Goal: Check status: Verify the current state of an ongoing process or item

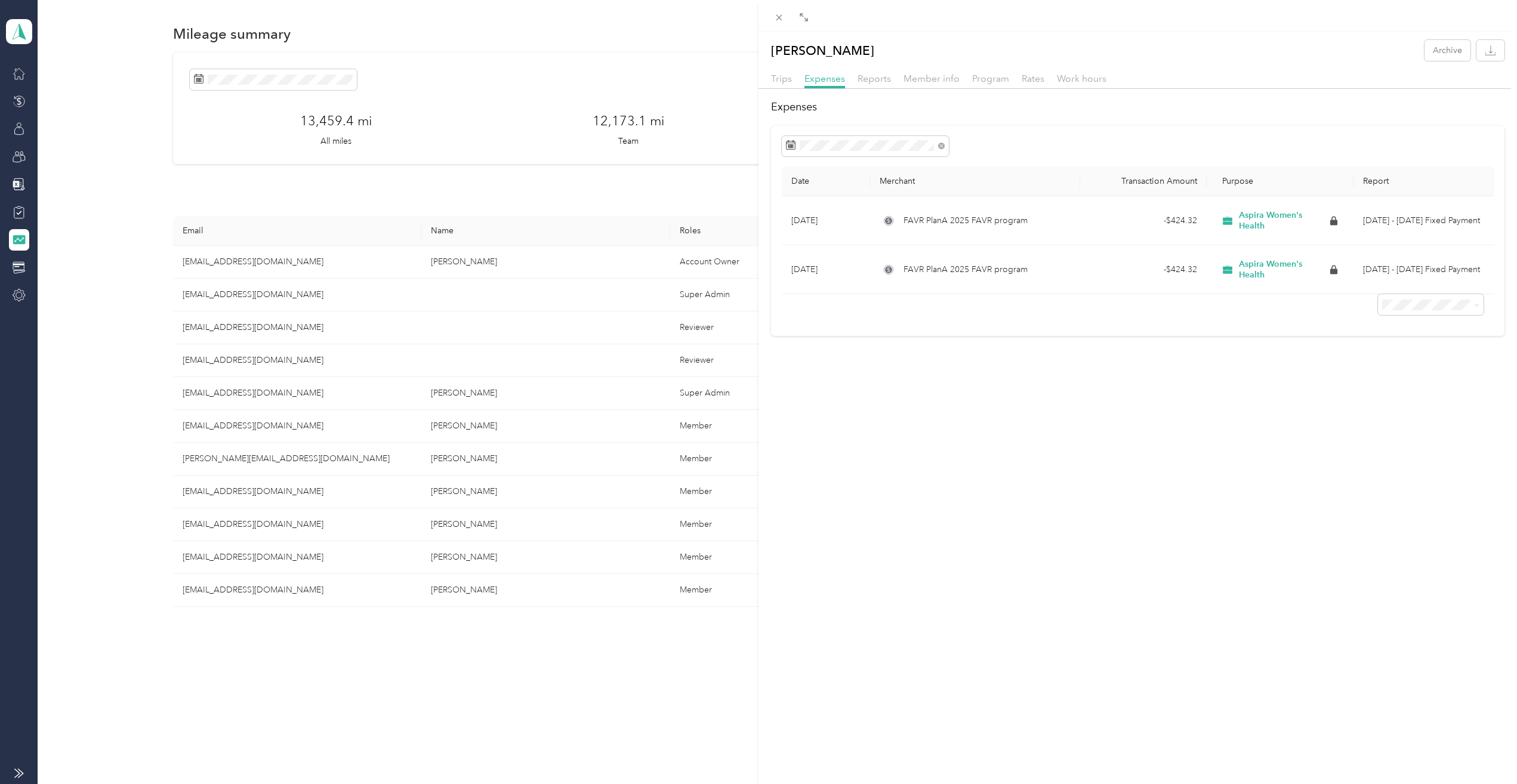
click at [19, 75] on div "Kristi A. Mccaughan Archive Trips Expenses Reports Member info Program Rates Wo…" at bounding box center [758, 392] width 1517 height 784
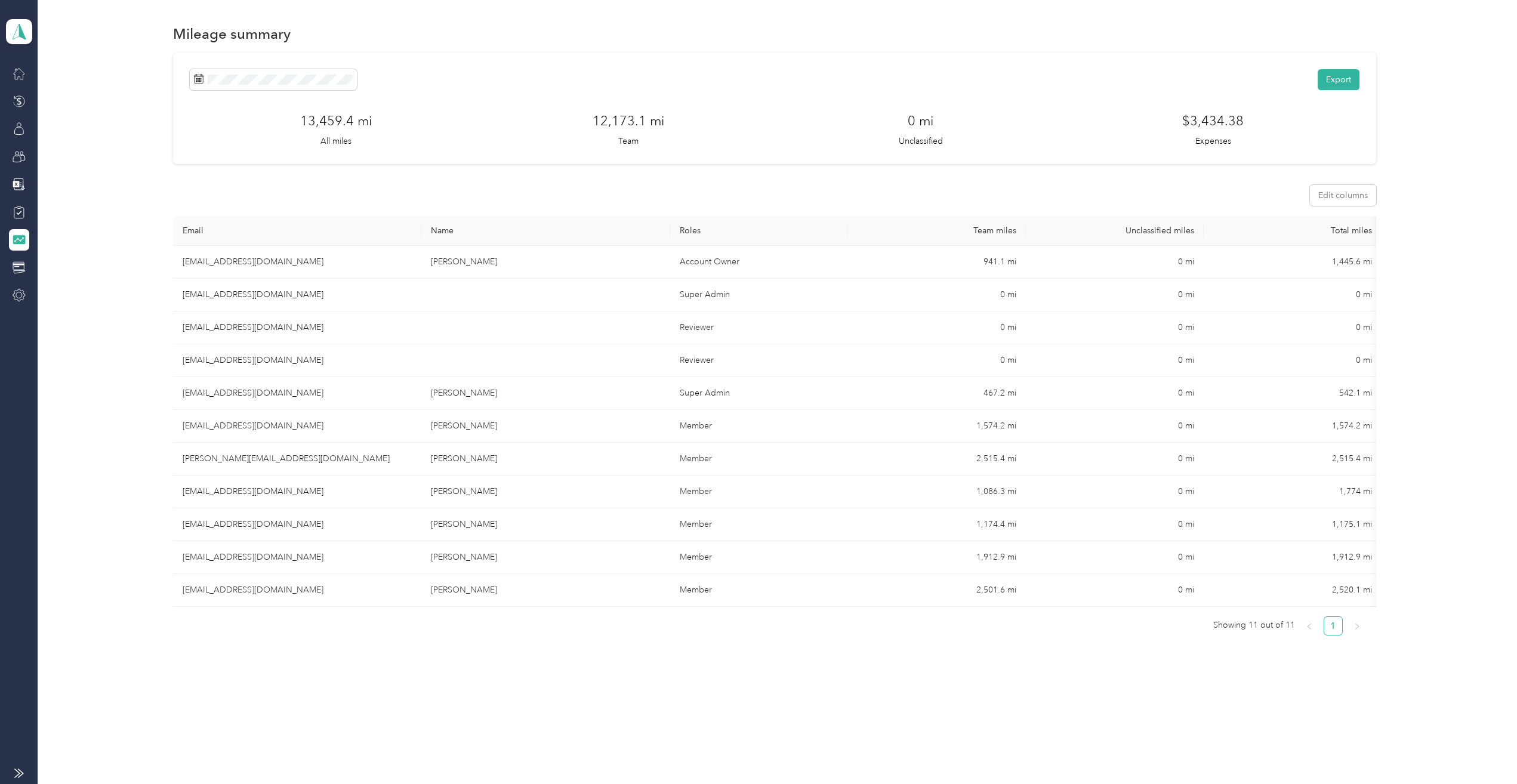
click at [17, 74] on div at bounding box center [758, 392] width 1517 height 784
click at [16, 73] on icon at bounding box center [19, 73] width 13 height 13
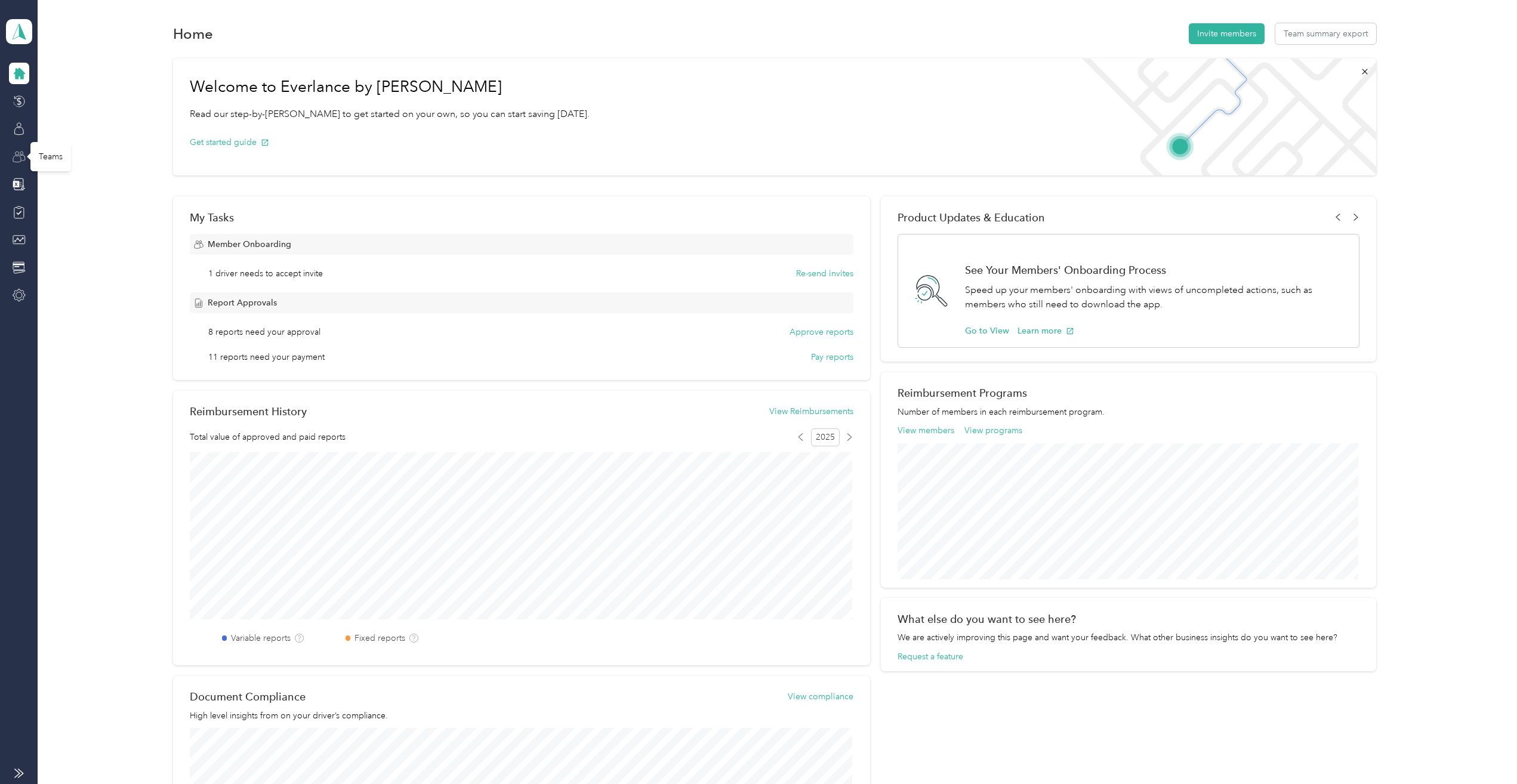
click at [16, 154] on icon at bounding box center [19, 157] width 13 height 13
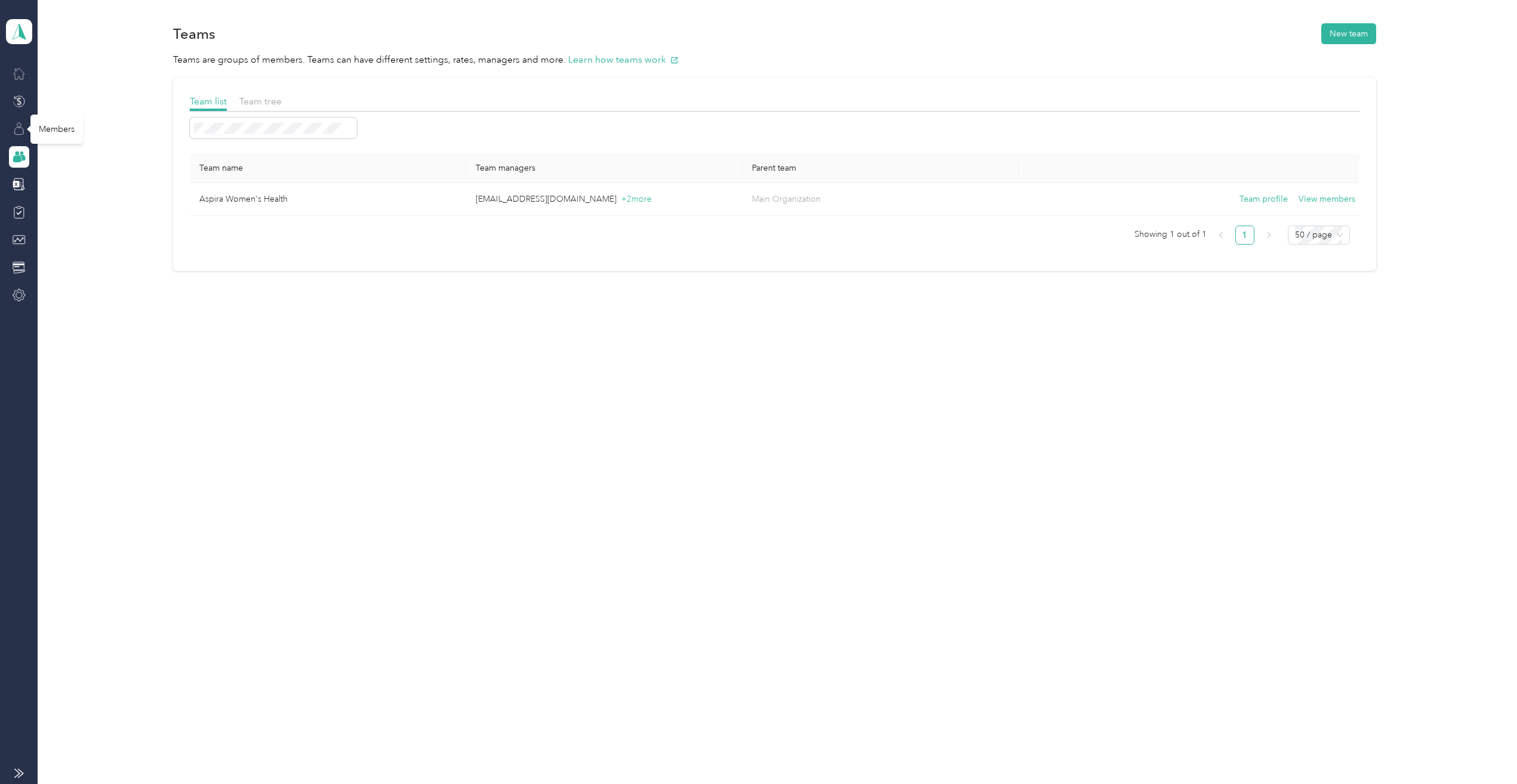
click at [16, 127] on icon at bounding box center [19, 128] width 13 height 13
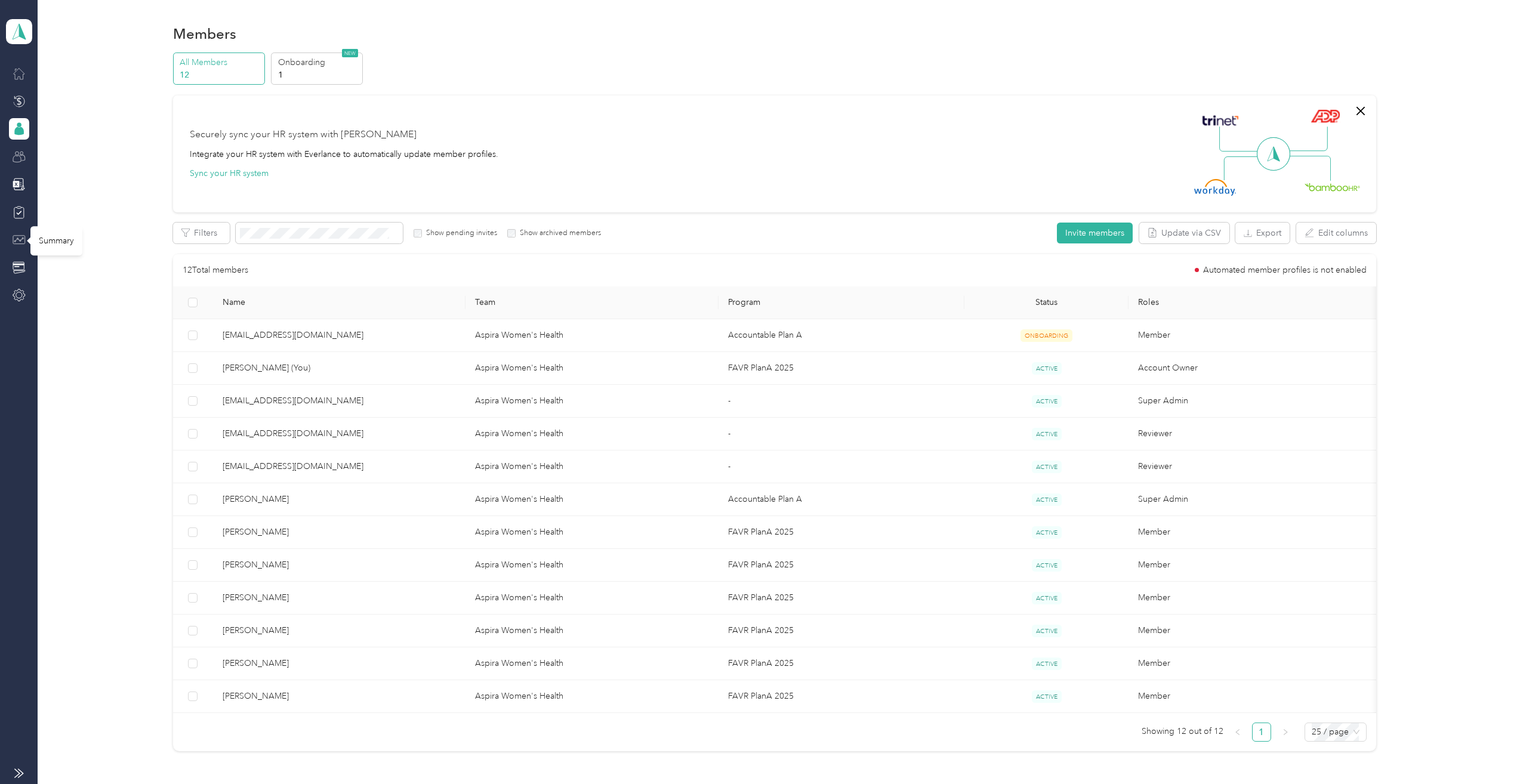
click at [20, 238] on icon at bounding box center [19, 240] width 13 height 13
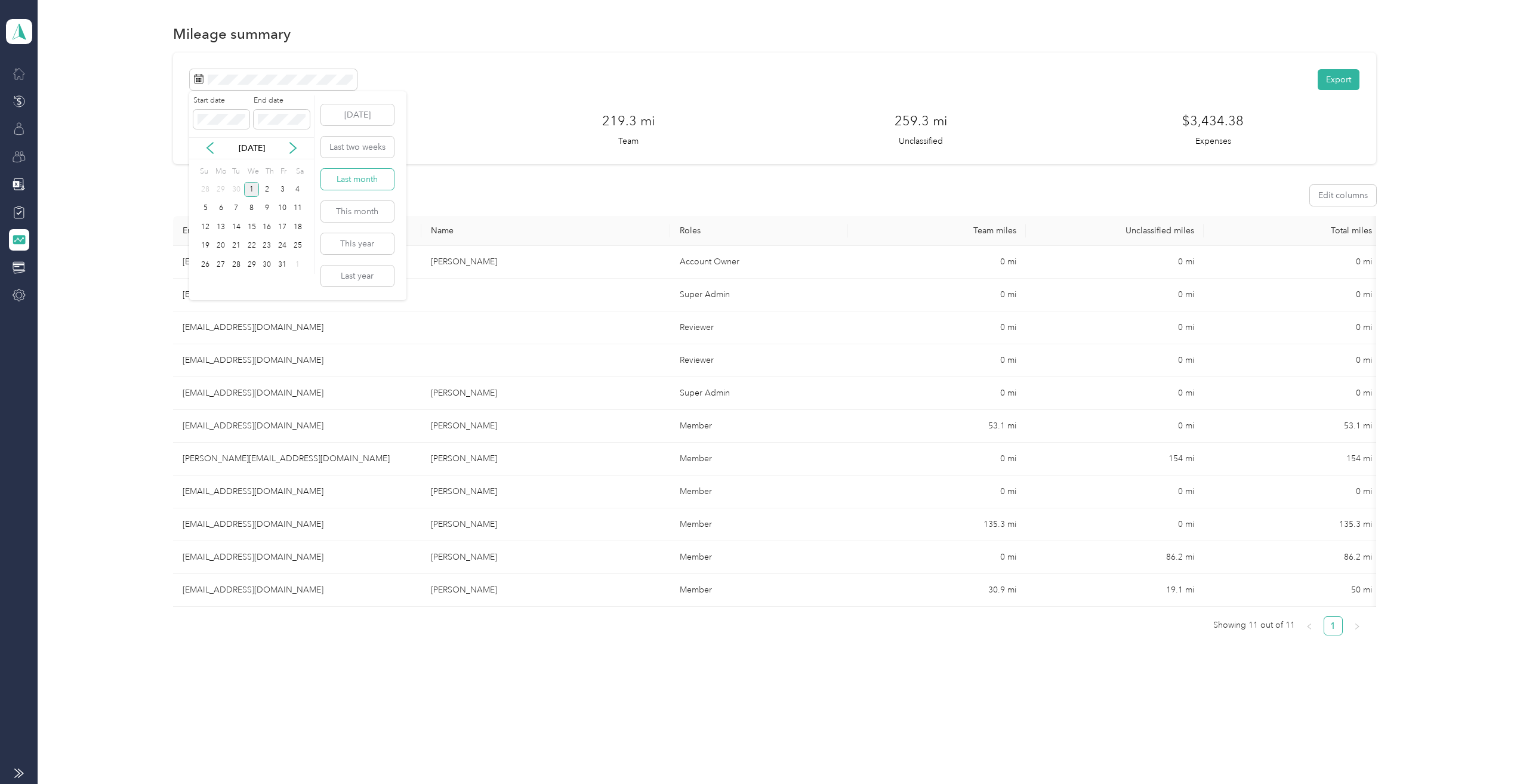
click at [366, 181] on button "Last month" at bounding box center [357, 179] width 73 height 21
click at [17, 97] on icon at bounding box center [19, 101] width 13 height 13
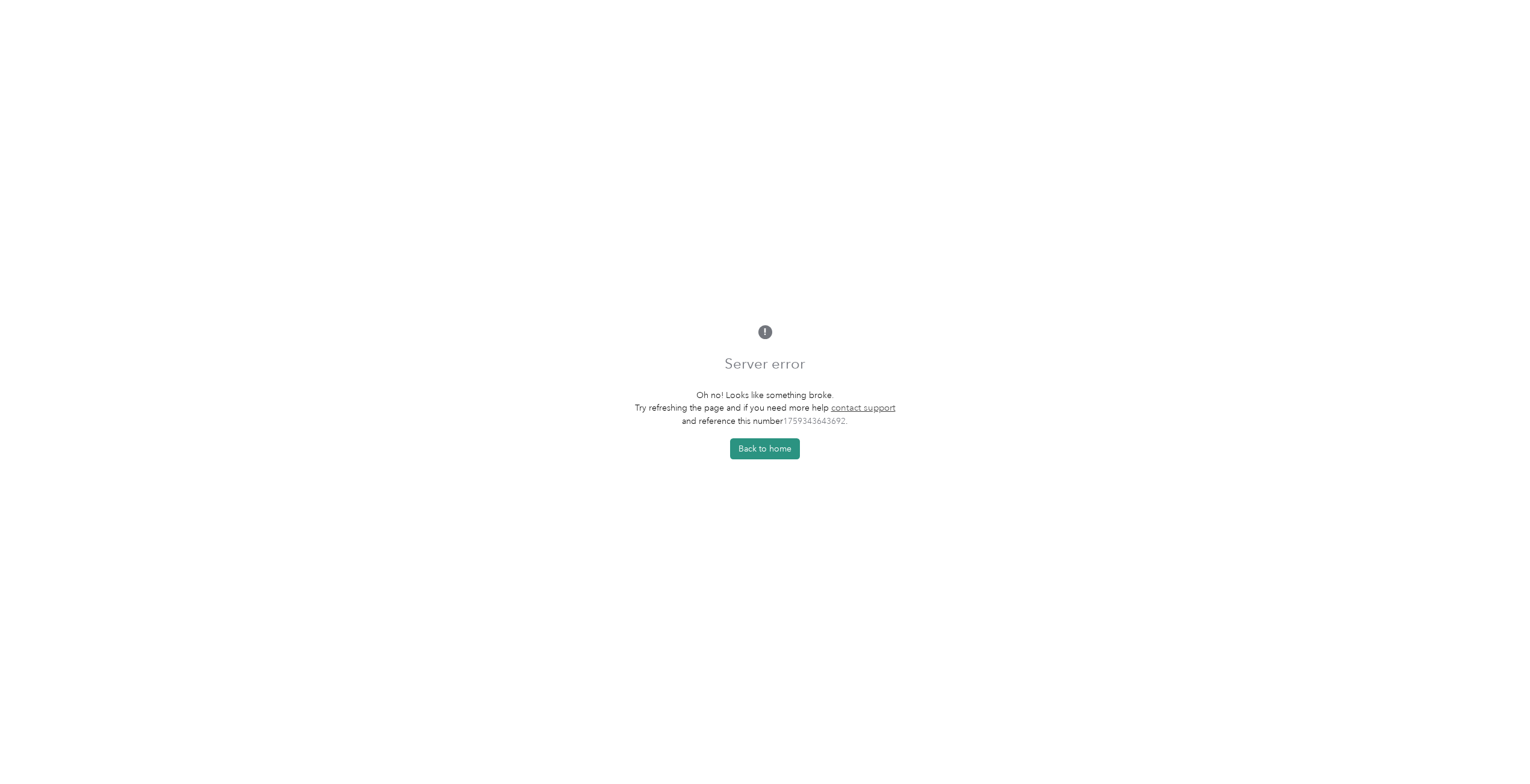
click at [779, 454] on button "Back to home" at bounding box center [764, 449] width 70 height 21
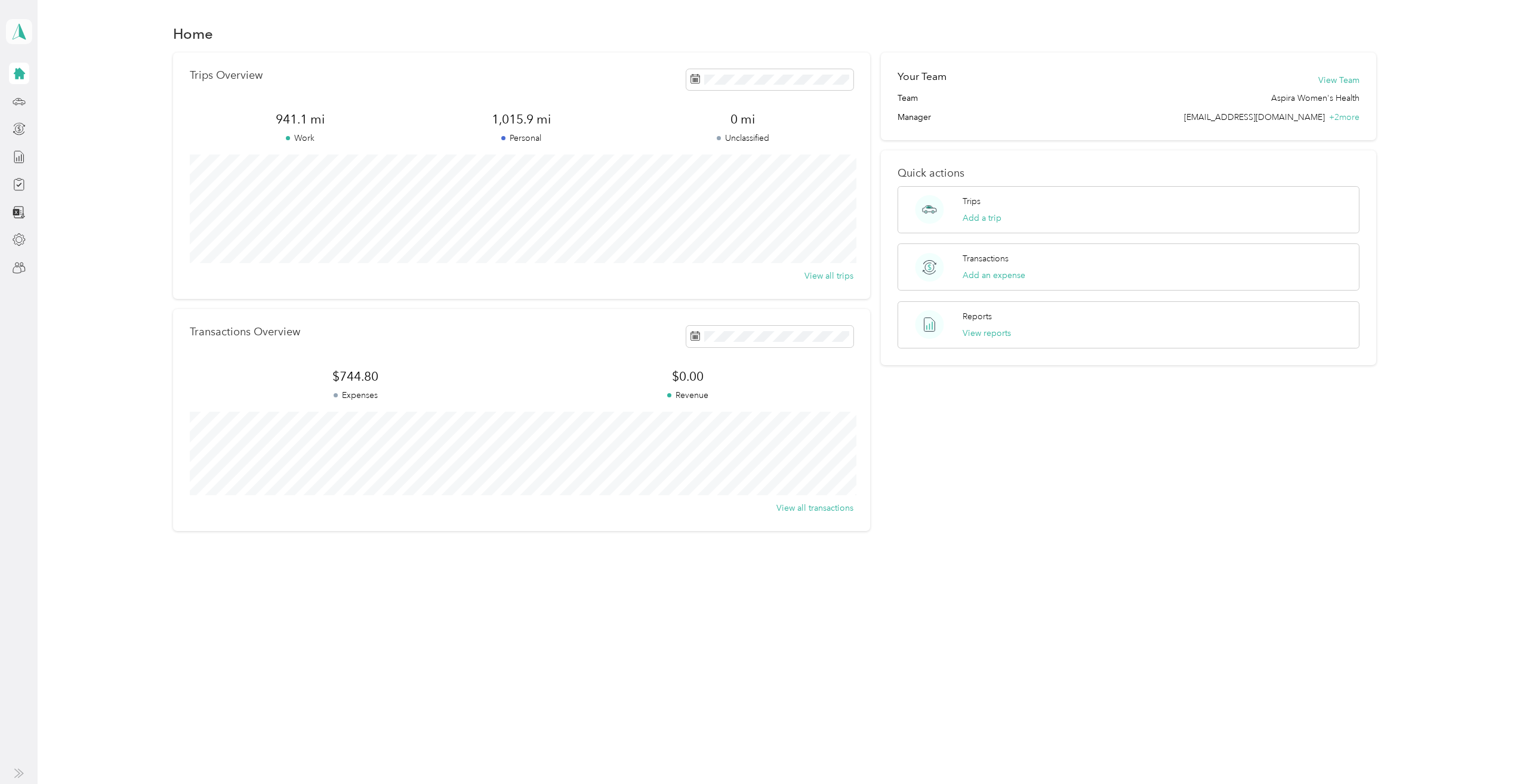
click at [18, 30] on icon at bounding box center [19, 31] width 18 height 16
click at [73, 97] on div "Team dashboard" at bounding box center [48, 98] width 64 height 13
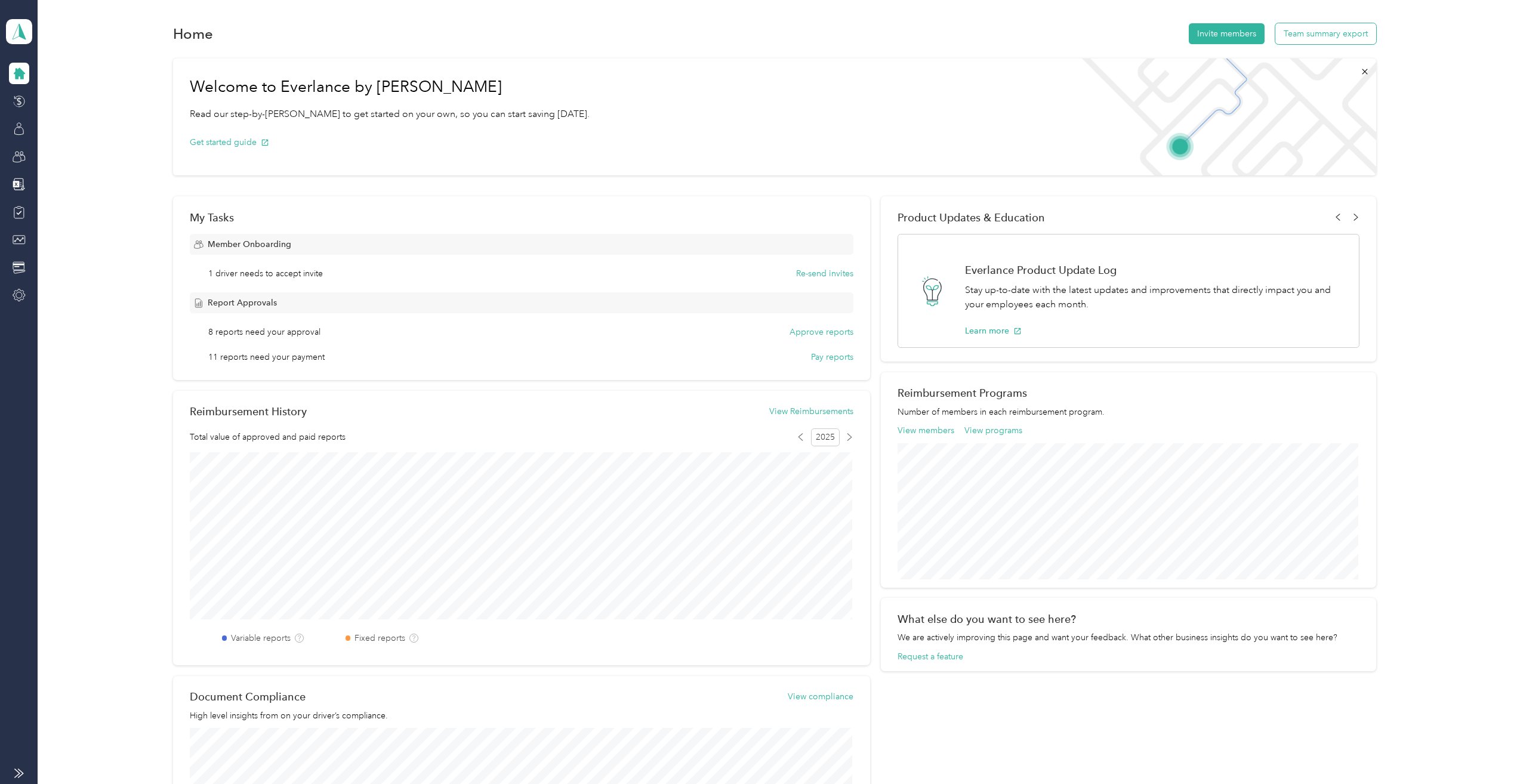
click at [1318, 33] on button "Team summary export" at bounding box center [1325, 34] width 101 height 21
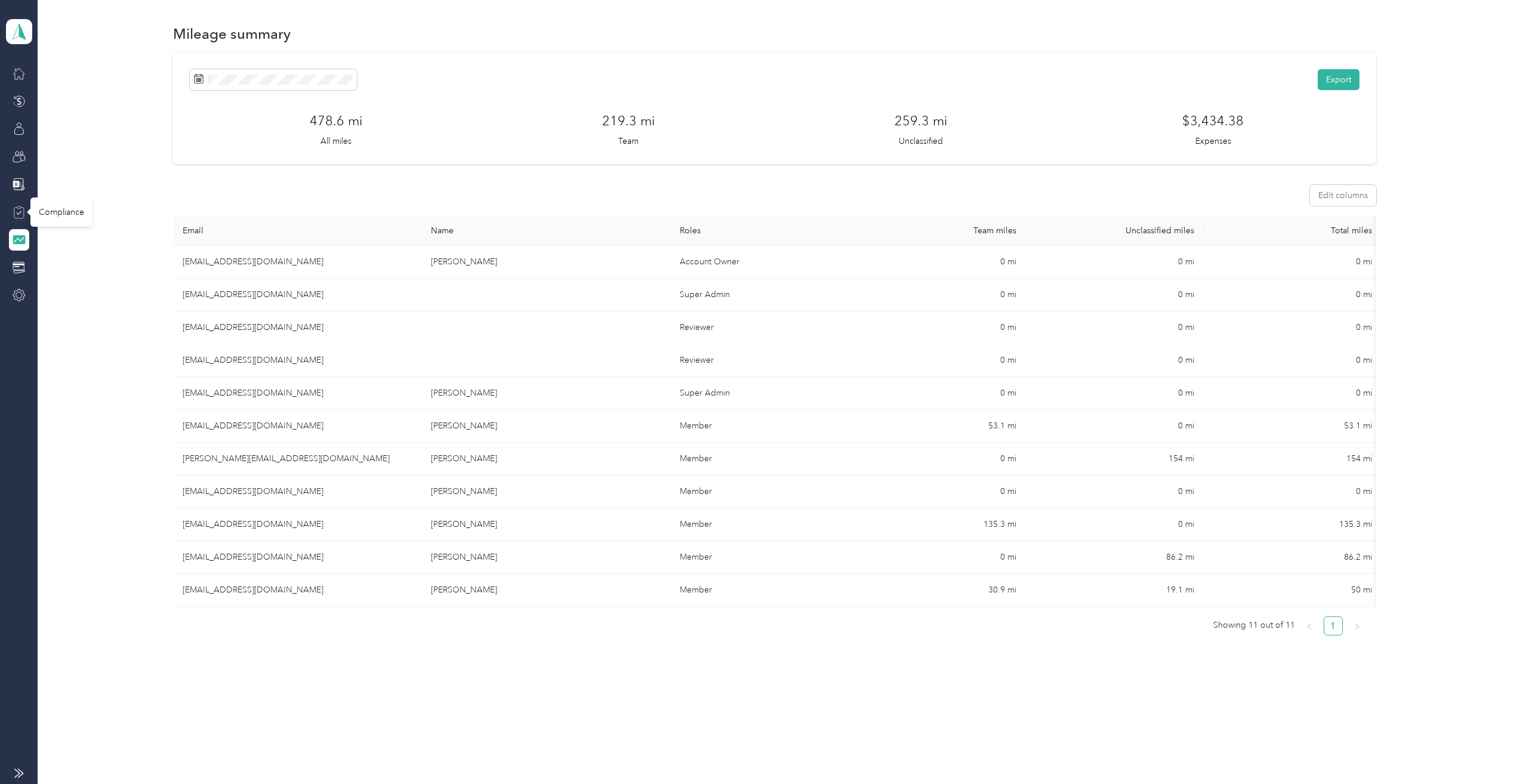
click at [18, 206] on icon at bounding box center [19, 207] width 4 height 2
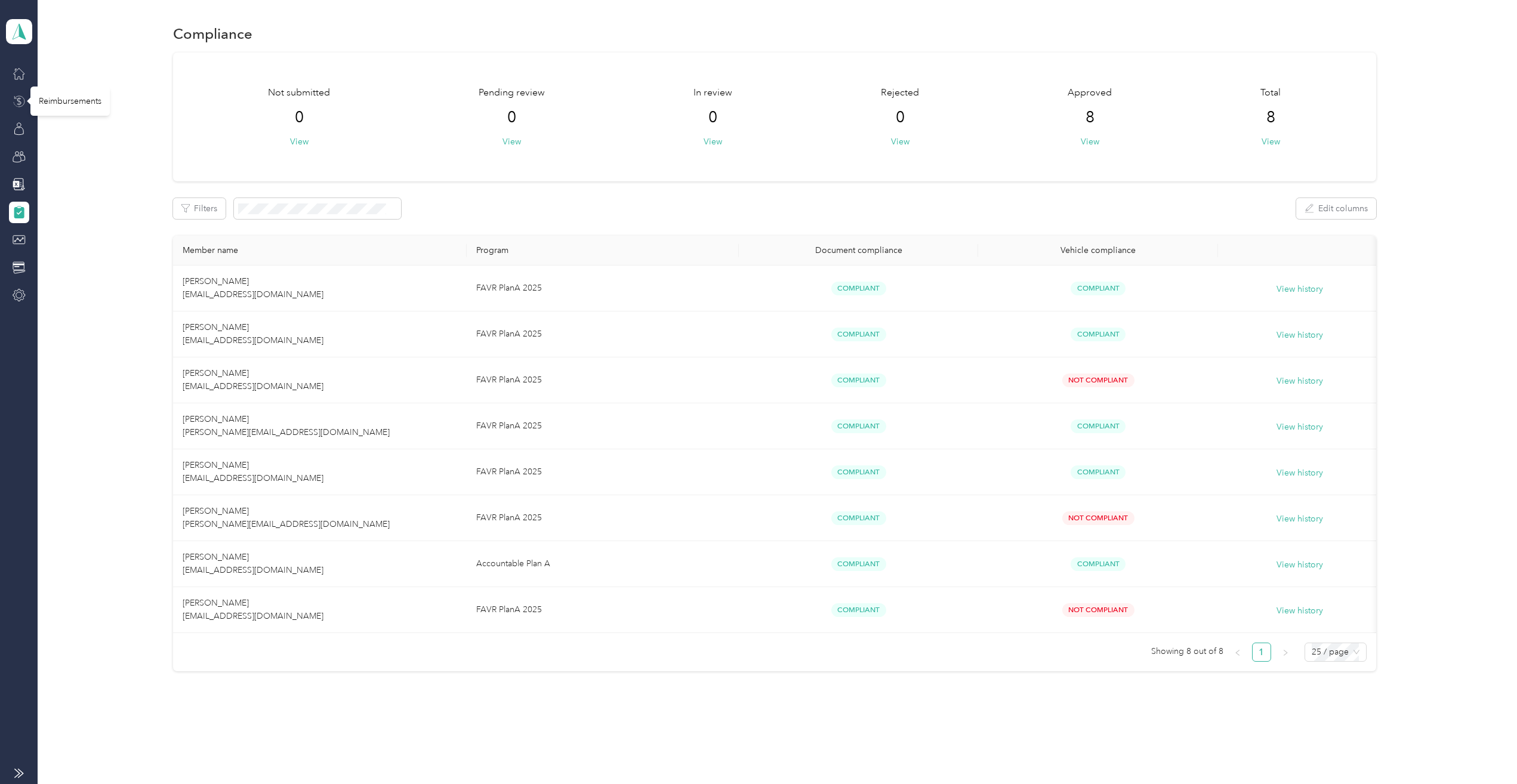
click at [18, 100] on icon at bounding box center [19, 101] width 13 height 13
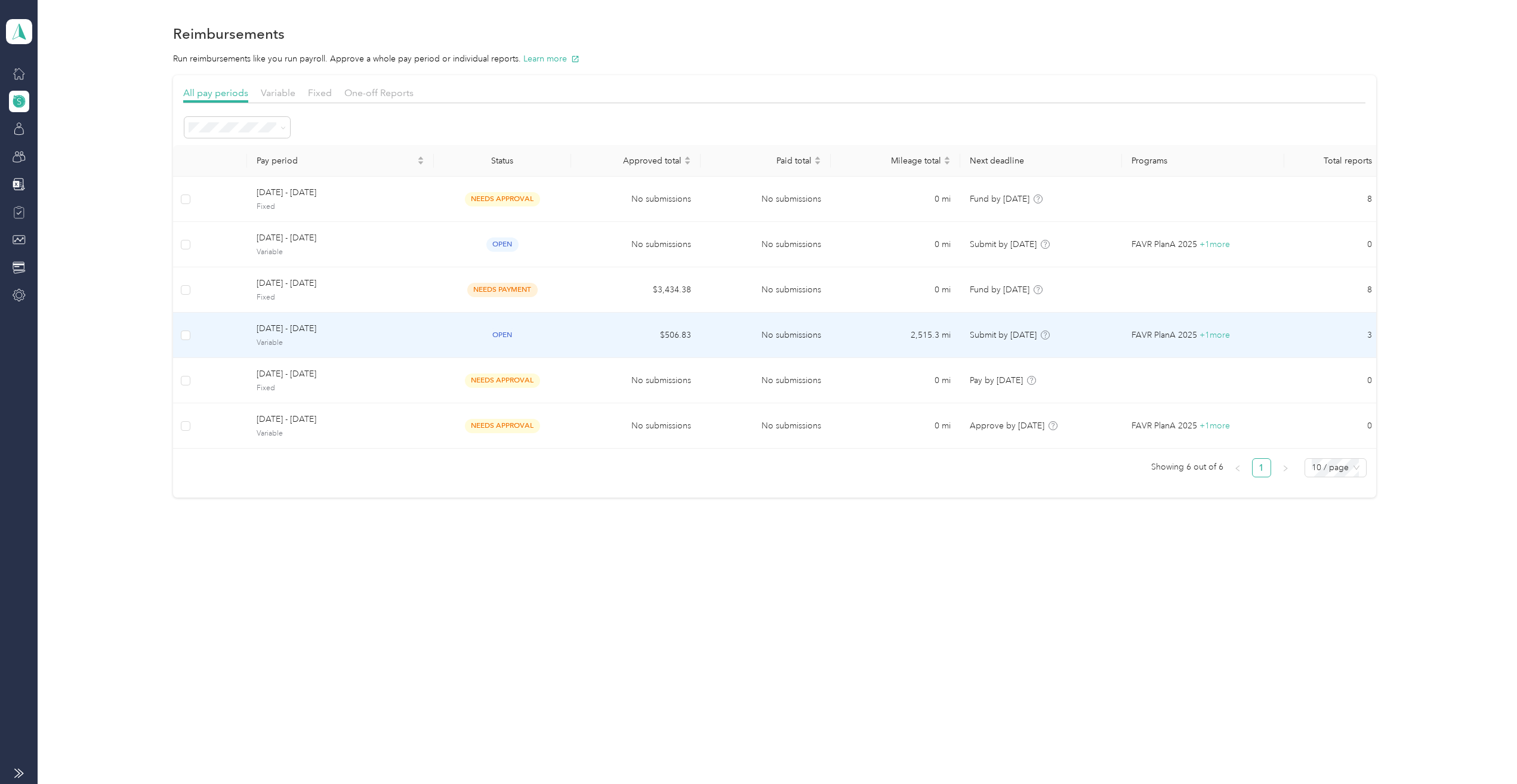
click at [300, 331] on span "[DATE] - [DATE]" at bounding box center [340, 329] width 167 height 13
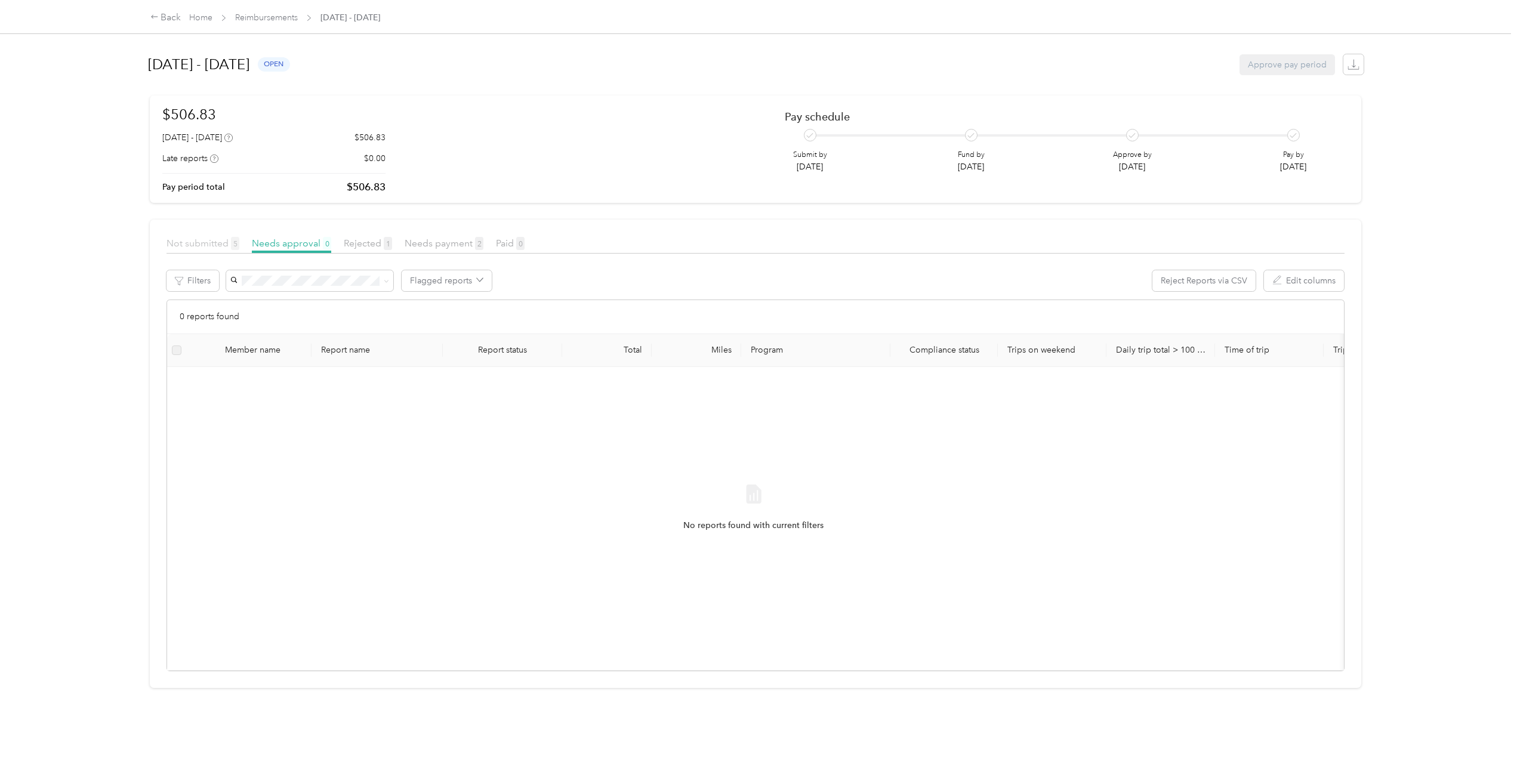
click at [206, 240] on span "Not submitted 5" at bounding box center [203, 243] width 73 height 11
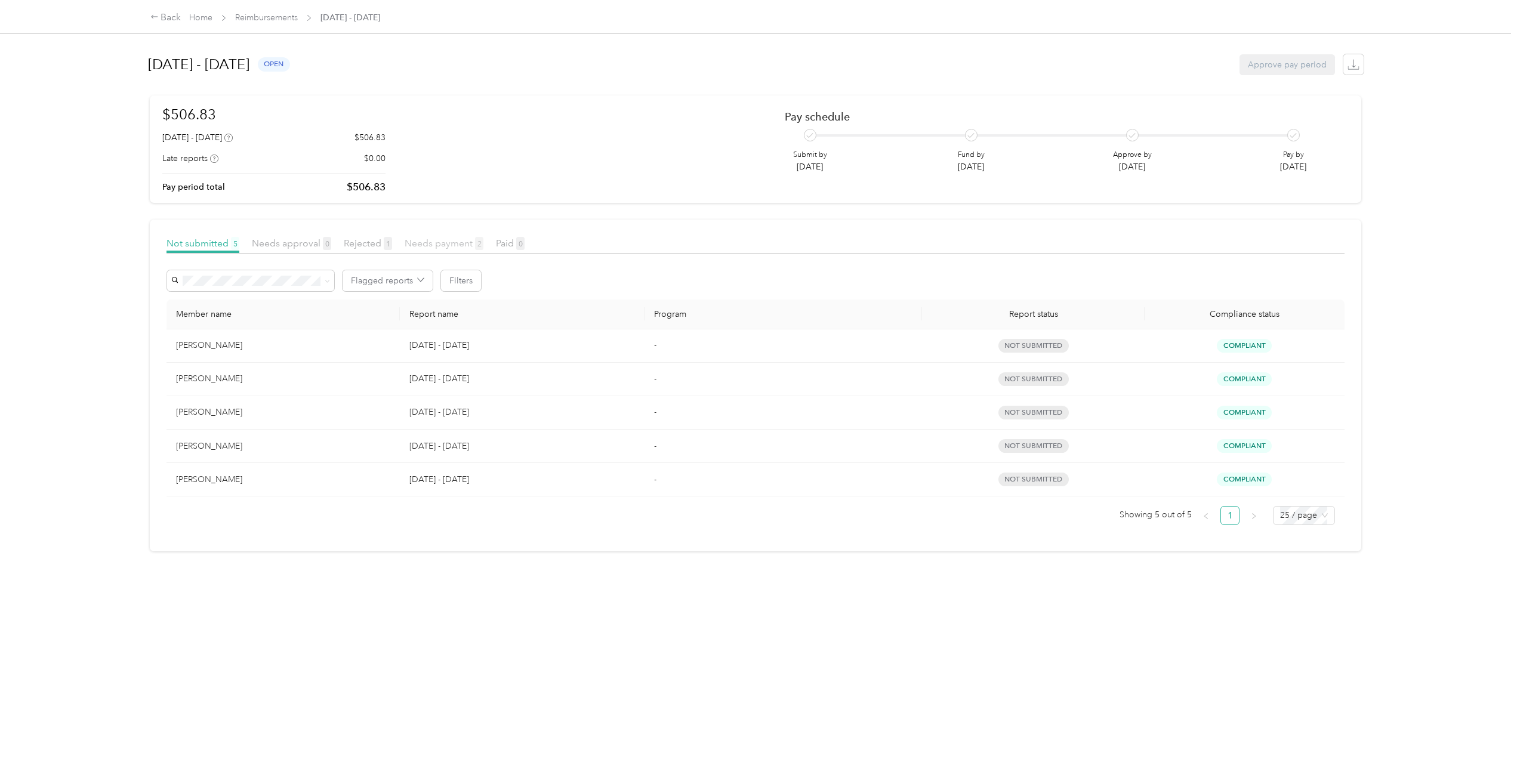
click at [455, 241] on span "Needs payment 2" at bounding box center [444, 243] width 78 height 11
